Goal: Transaction & Acquisition: Book appointment/travel/reservation

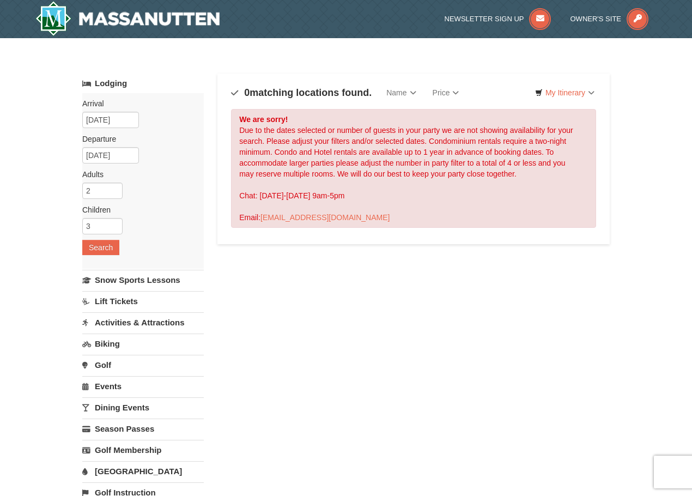
click at [344, 161] on div "We are sorry! Due to the dates selected or number of guests in your party we ar…" at bounding box center [413, 168] width 365 height 119
click at [367, 146] on div "We are sorry! Due to the dates selected or number of guests in your party we ar…" at bounding box center [413, 168] width 365 height 119
drag, startPoint x: 379, startPoint y: 138, endPoint x: 336, endPoint y: 173, distance: 55.1
click at [379, 139] on div "We are sorry! Due to the dates selected or number of guests in your party we ar…" at bounding box center [413, 168] width 365 height 119
click at [330, 152] on div "We are sorry! Due to the dates selected or number of guests in your party we ar…" at bounding box center [413, 168] width 365 height 119
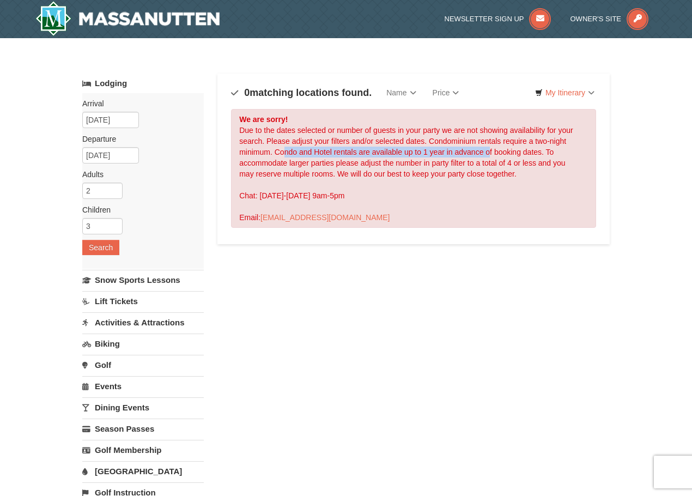
drag, startPoint x: 283, startPoint y: 152, endPoint x: 489, endPoint y: 152, distance: 205.4
click at [489, 152] on div "We are sorry! Due to the dates selected or number of guests in your party we ar…" at bounding box center [413, 168] width 365 height 119
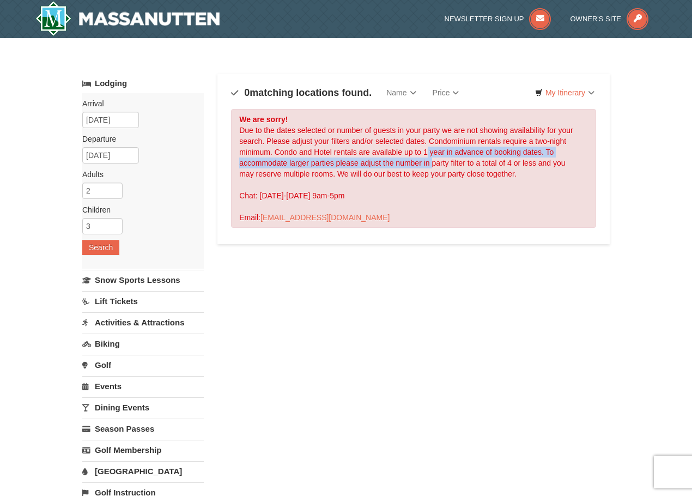
drag, startPoint x: 428, startPoint y: 157, endPoint x: 432, endPoint y: 170, distance: 13.6
click at [432, 169] on div "We are sorry! Due to the dates selected or number of guests in your party we ar…" at bounding box center [413, 168] width 365 height 119
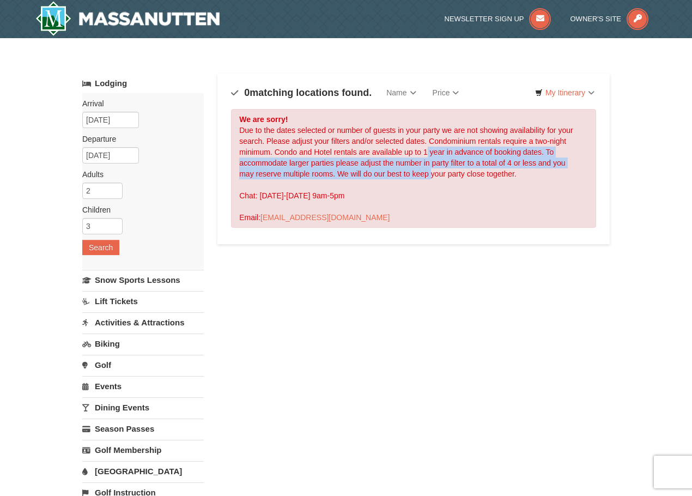
click at [432, 170] on div "We are sorry! Due to the dates selected or number of guests in your party we ar…" at bounding box center [413, 168] width 365 height 119
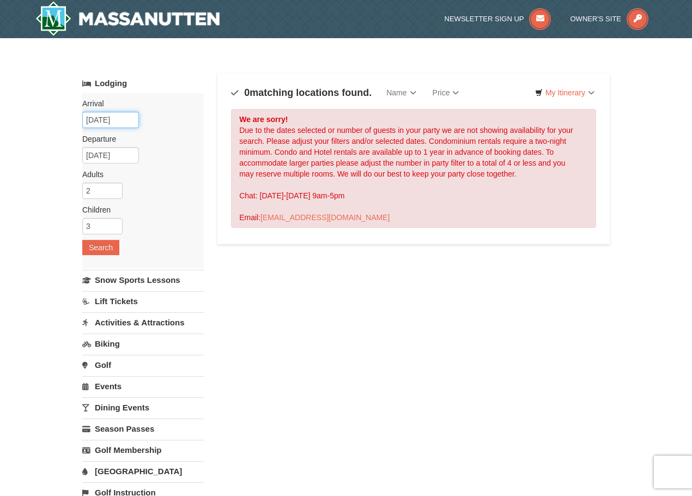
click at [126, 121] on input "05/20/2026" at bounding box center [110, 120] width 57 height 16
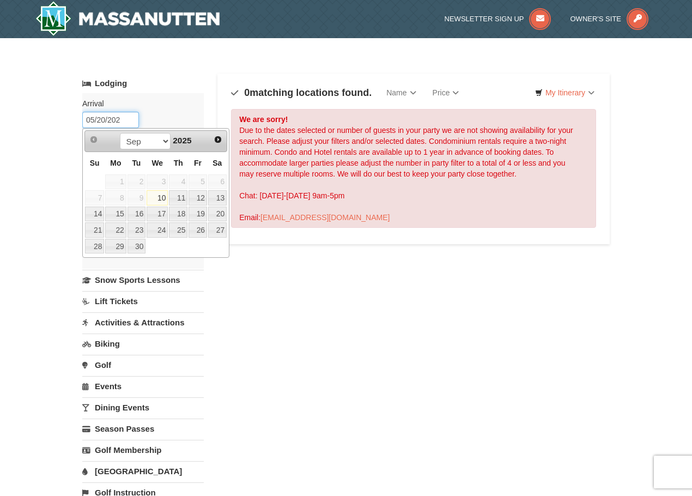
type input "[DATE]"
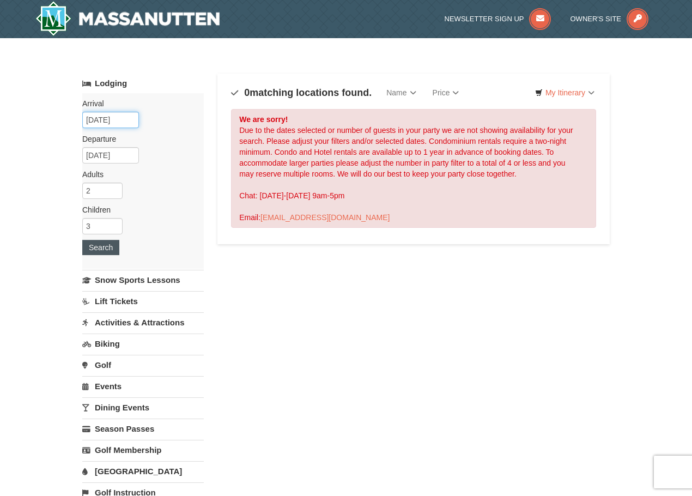
type input "[DATE]"
click at [93, 254] on button "Search" at bounding box center [100, 247] width 37 height 15
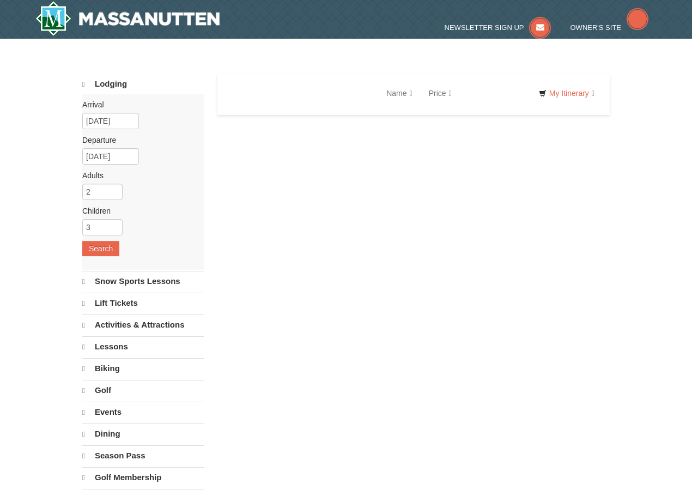
select select "9"
